Goal: Task Accomplishment & Management: Use online tool/utility

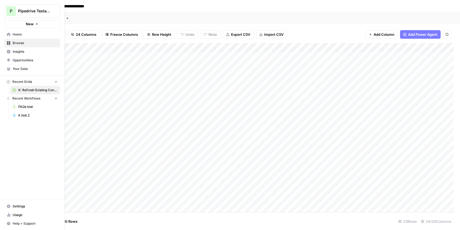
click at [14, 35] on span "Home" at bounding box center [35, 34] width 45 height 5
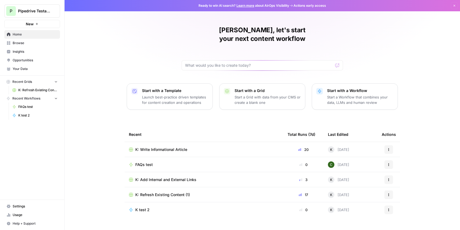
click at [180, 147] on span "K: Write Informational Article" at bounding box center [161, 149] width 52 height 5
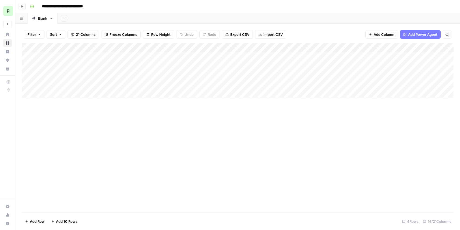
click at [56, 57] on div "Add Column" at bounding box center [238, 70] width 432 height 54
click at [100, 54] on div "Add Column" at bounding box center [238, 70] width 432 height 54
click at [100, 54] on body "**********" at bounding box center [230, 115] width 460 height 230
click at [100, 123] on div "Add Column" at bounding box center [238, 128] width 432 height 170
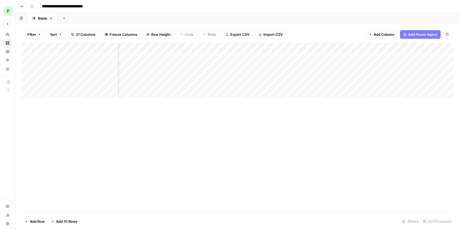
click at [174, 55] on div "Add Column" at bounding box center [238, 70] width 432 height 54
click at [233, 57] on div "Add Column" at bounding box center [238, 70] width 432 height 54
click at [234, 55] on div "Add Column" at bounding box center [238, 70] width 432 height 54
click at [22, 6] on icon "button" at bounding box center [21, 6] width 3 height 3
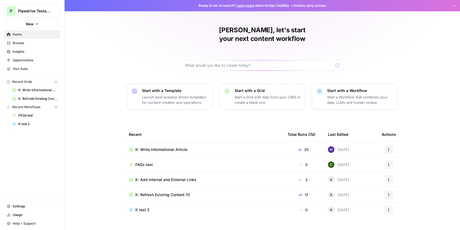
click at [355, 94] on p "Start a Workflow that combines your data, LLMs and human review" at bounding box center [360, 99] width 66 height 11
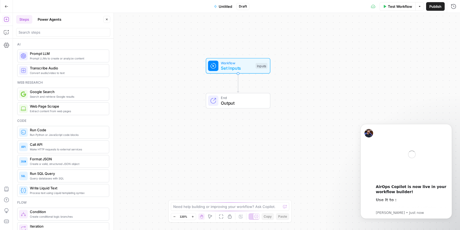
drag, startPoint x: 300, startPoint y: 110, endPoint x: 301, endPoint y: 72, distance: 38.5
click at [301, 72] on div "Workflow Set Inputs Inputs End Output" at bounding box center [236, 121] width 447 height 217
